Goal: Task Accomplishment & Management: Manage account settings

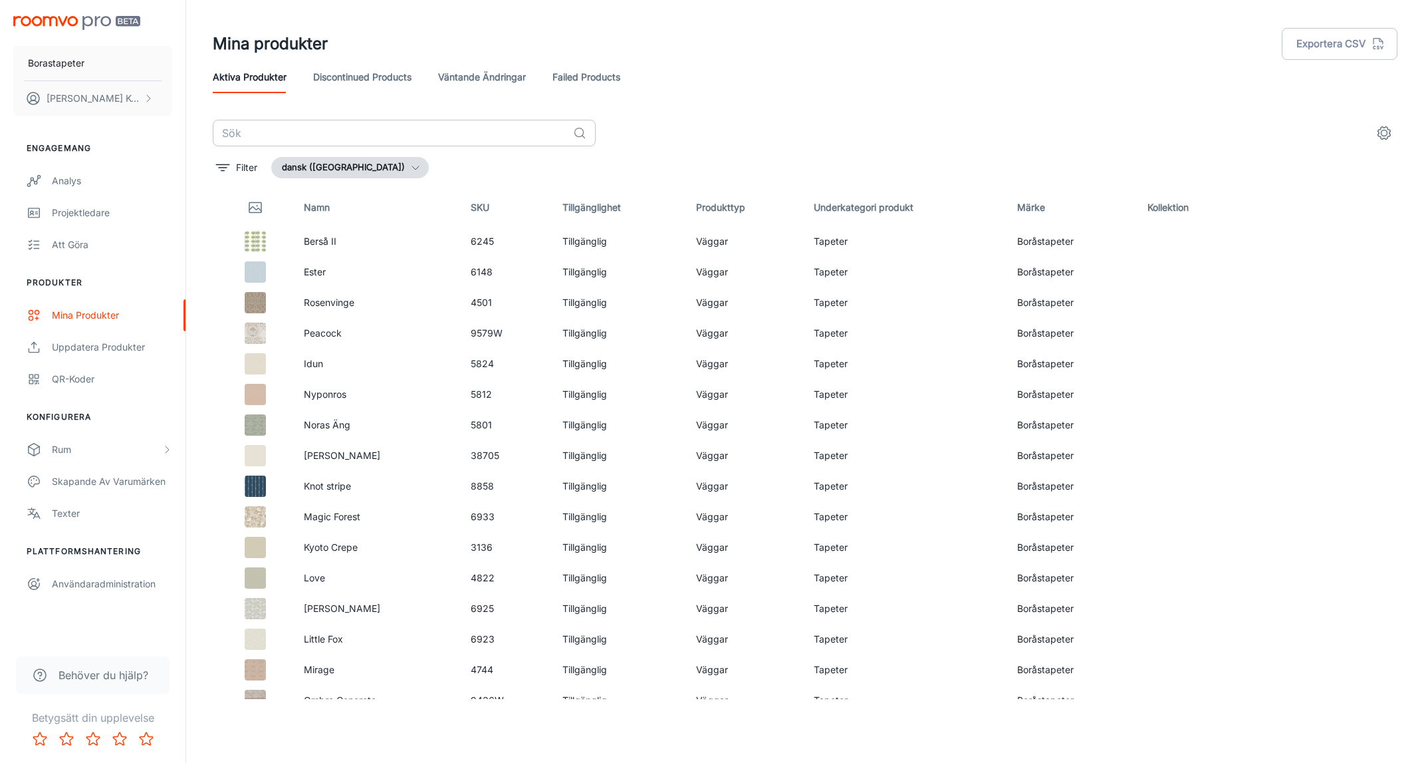
click at [287, 138] on input "text" at bounding box center [390, 133] width 355 height 27
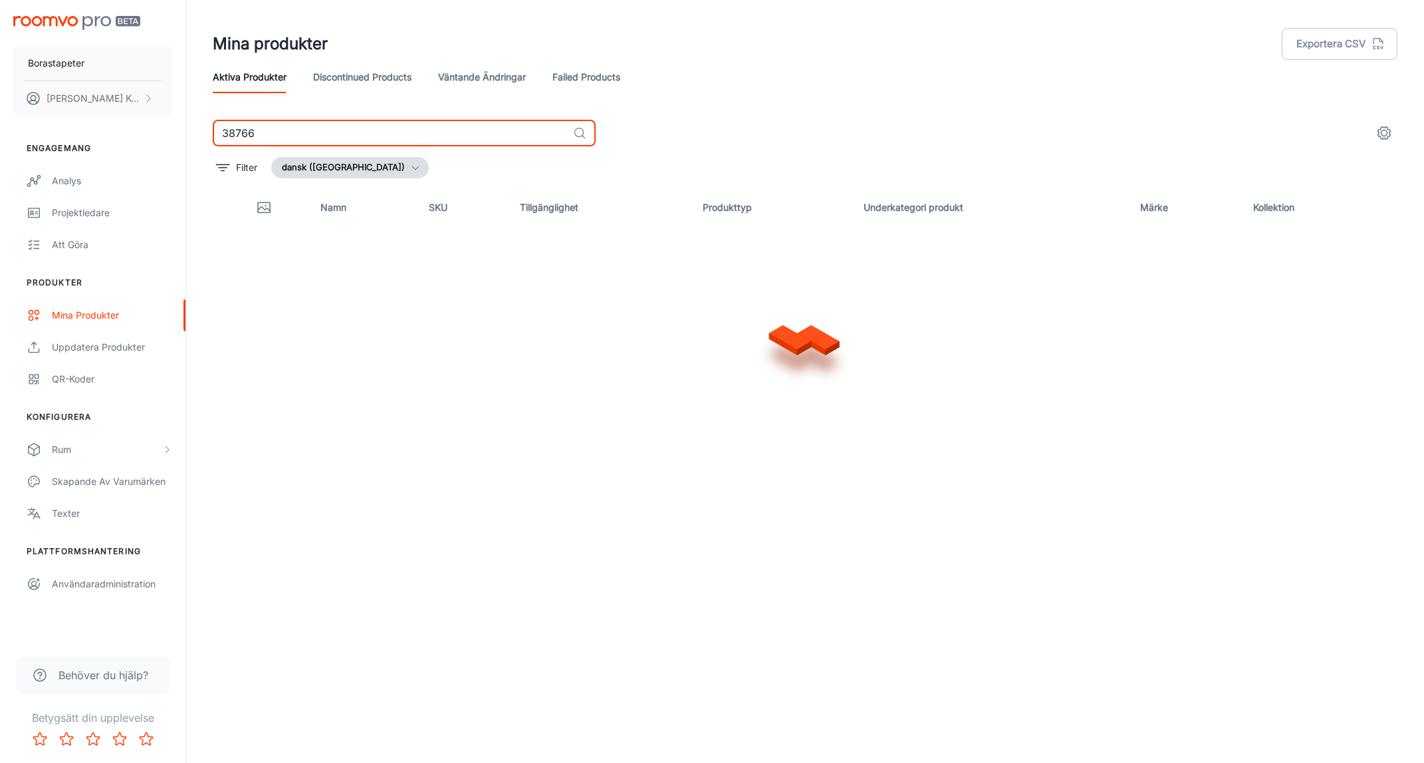
type input "38766"
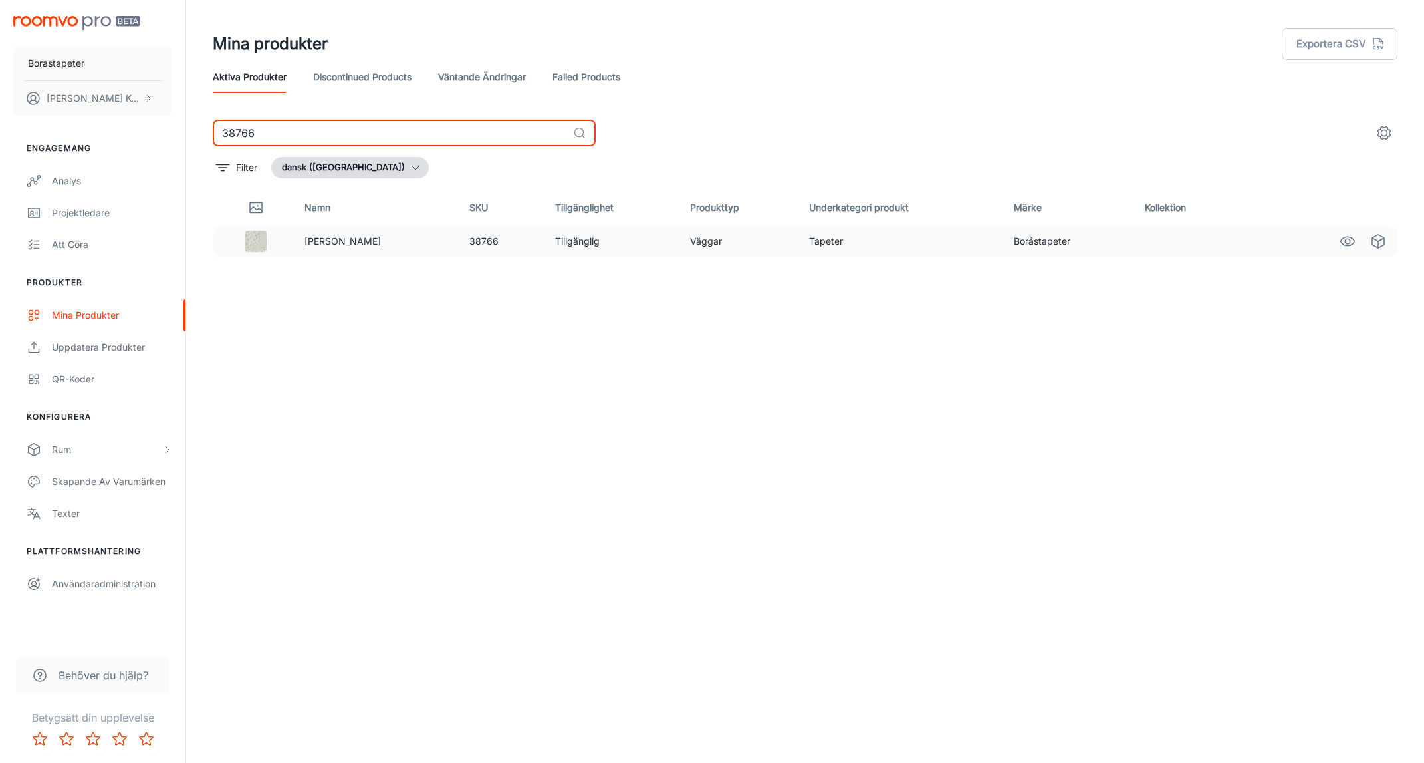
click at [459, 242] on td "38766" at bounding box center [501, 241] width 85 height 31
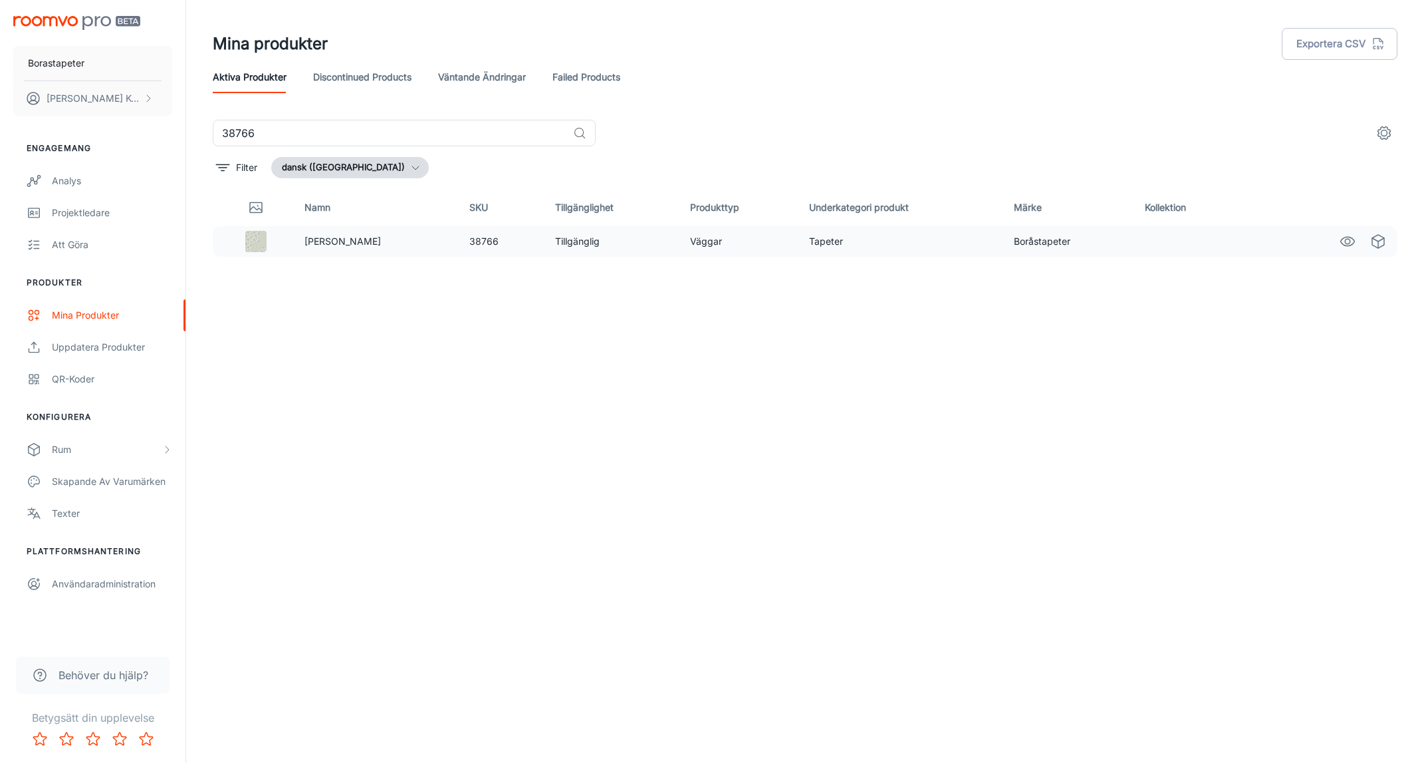
click at [260, 245] on img at bounding box center [255, 241] width 21 height 21
click at [380, 239] on td "[PERSON_NAME]" at bounding box center [377, 241] width 166 height 31
click at [1382, 144] on button "settings" at bounding box center [1384, 133] width 27 height 27
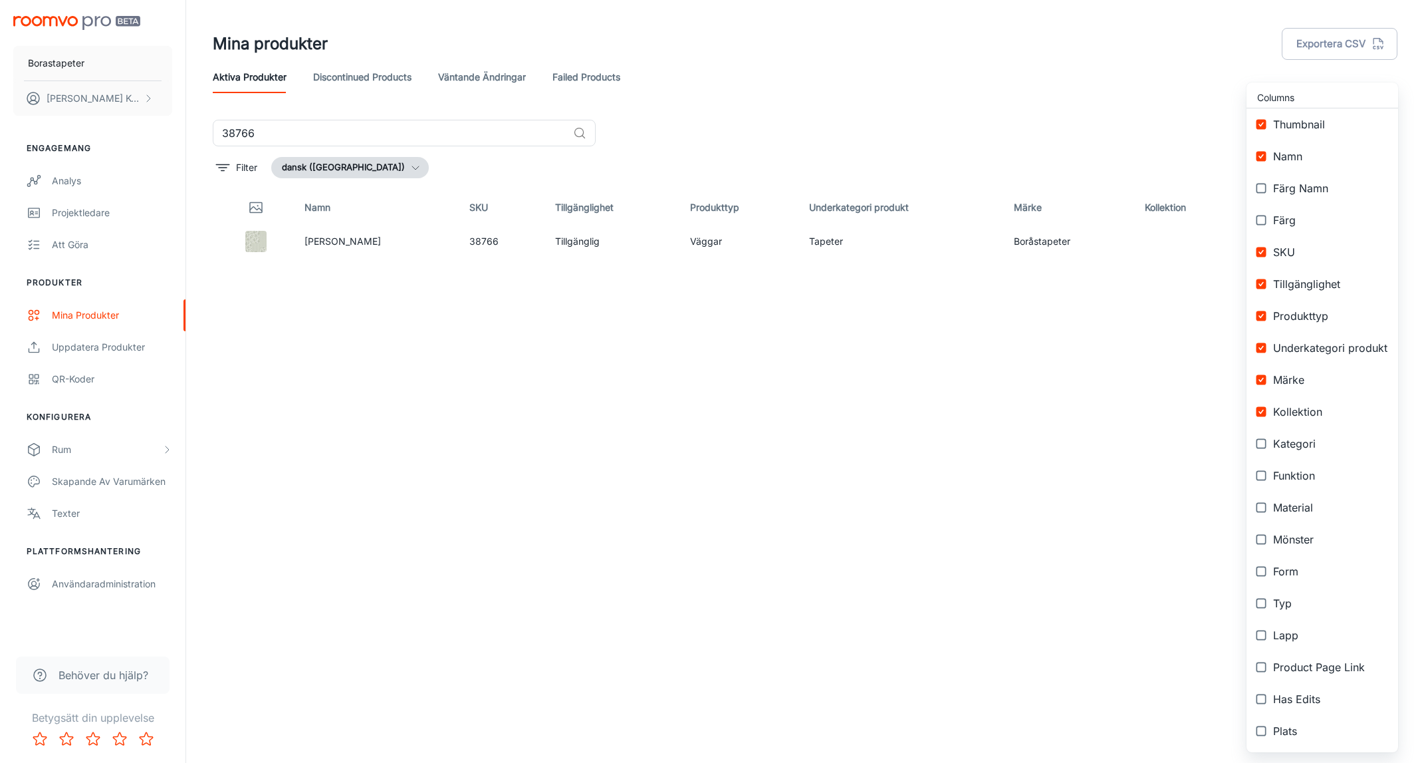
click at [1120, 535] on div at bounding box center [712, 381] width 1424 height 763
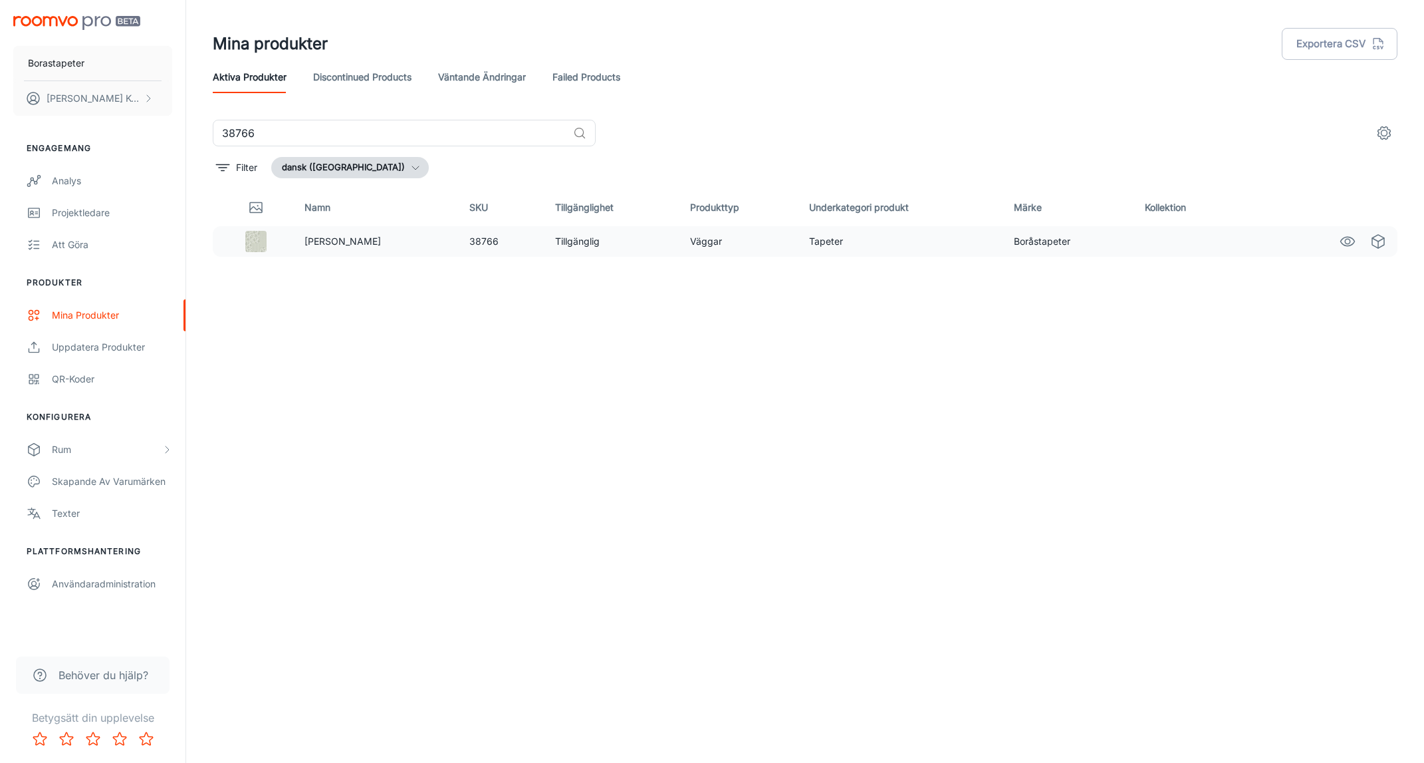
click at [266, 238] on img at bounding box center [255, 241] width 21 height 21
click at [254, 243] on img at bounding box center [255, 241] width 21 height 21
click at [251, 237] on img at bounding box center [255, 241] width 21 height 21
click at [385, 618] on div "Namn SKU Tillgänglighet Produkttyp Underkategori produkt Märke Kollektion Ronja…" at bounding box center [805, 444] width 1185 height 510
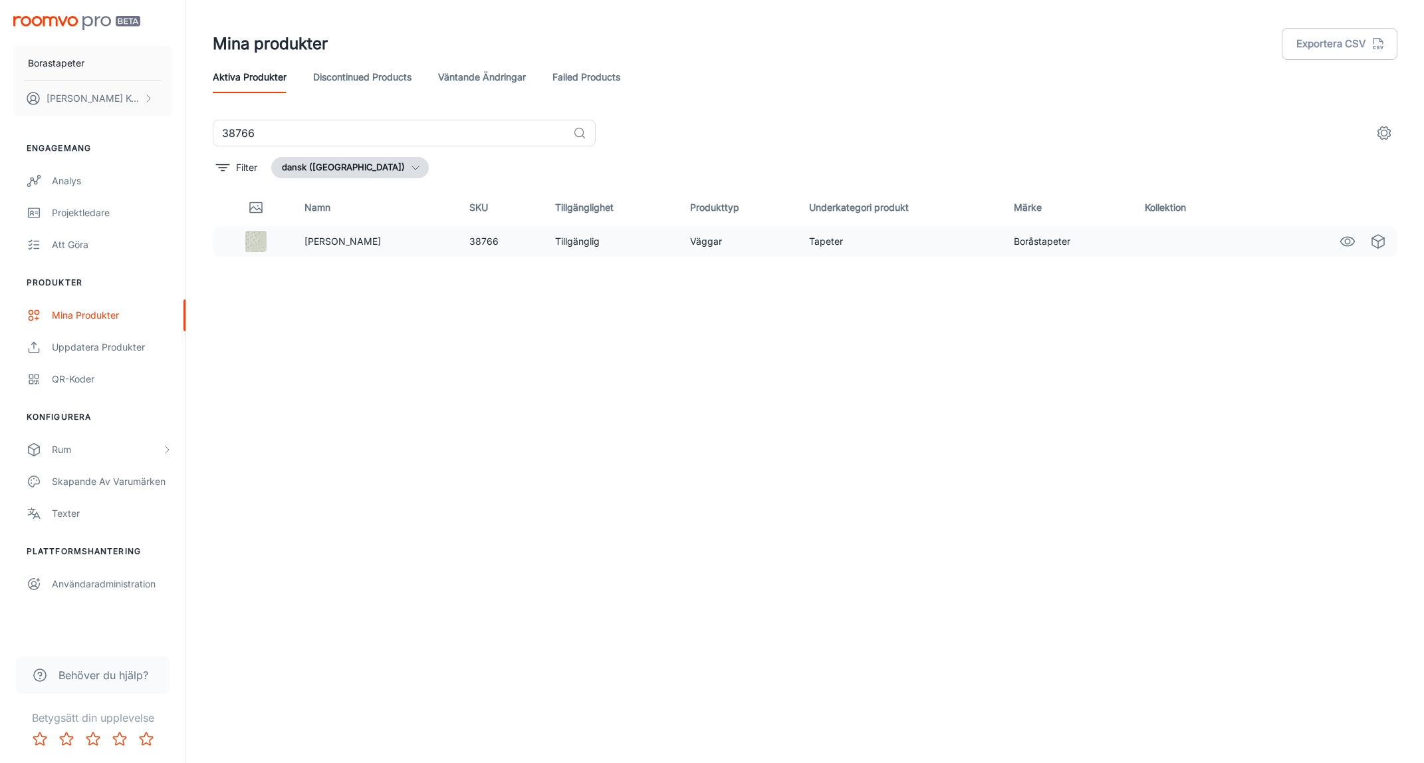
click at [267, 247] on img at bounding box center [255, 241] width 21 height 21
